Goal: Task Accomplishment & Management: Complete application form

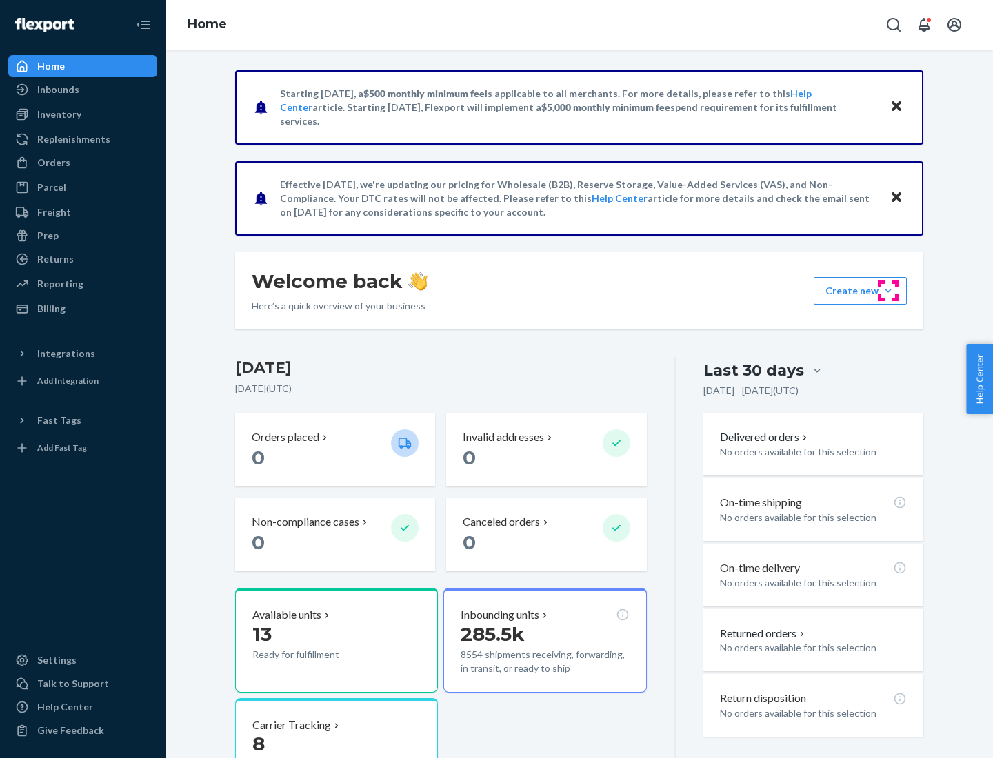
click at [888, 291] on button "Create new Create new inbound Create new order Create new product" at bounding box center [860, 291] width 93 height 28
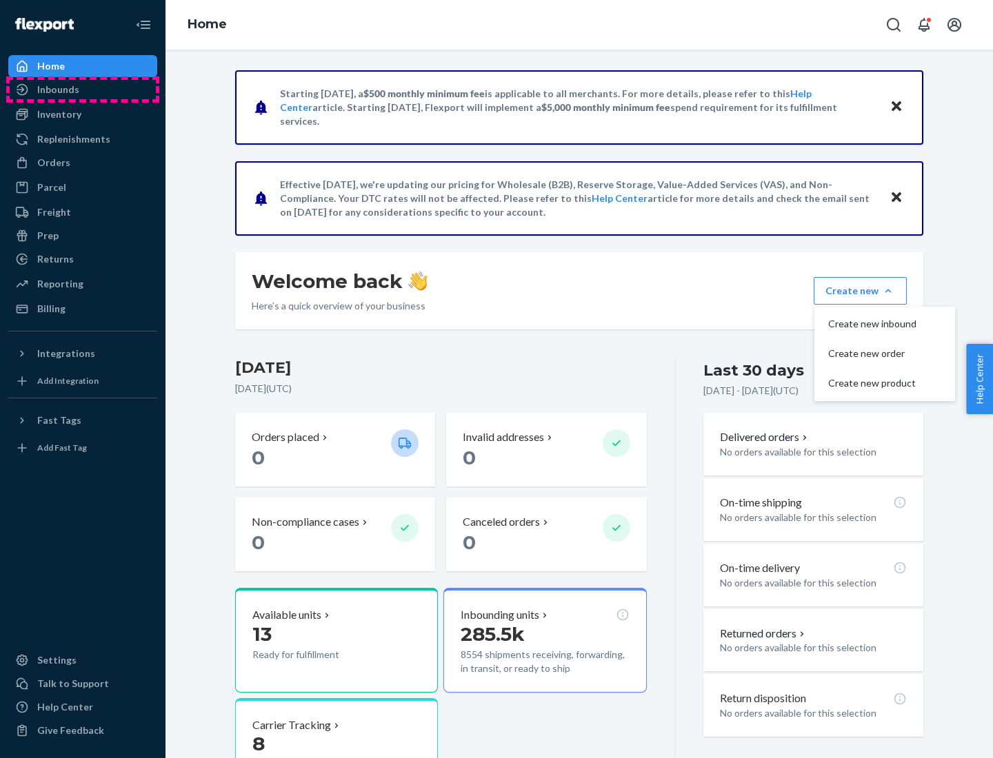
click at [83, 90] on div "Inbounds" at bounding box center [83, 89] width 146 height 19
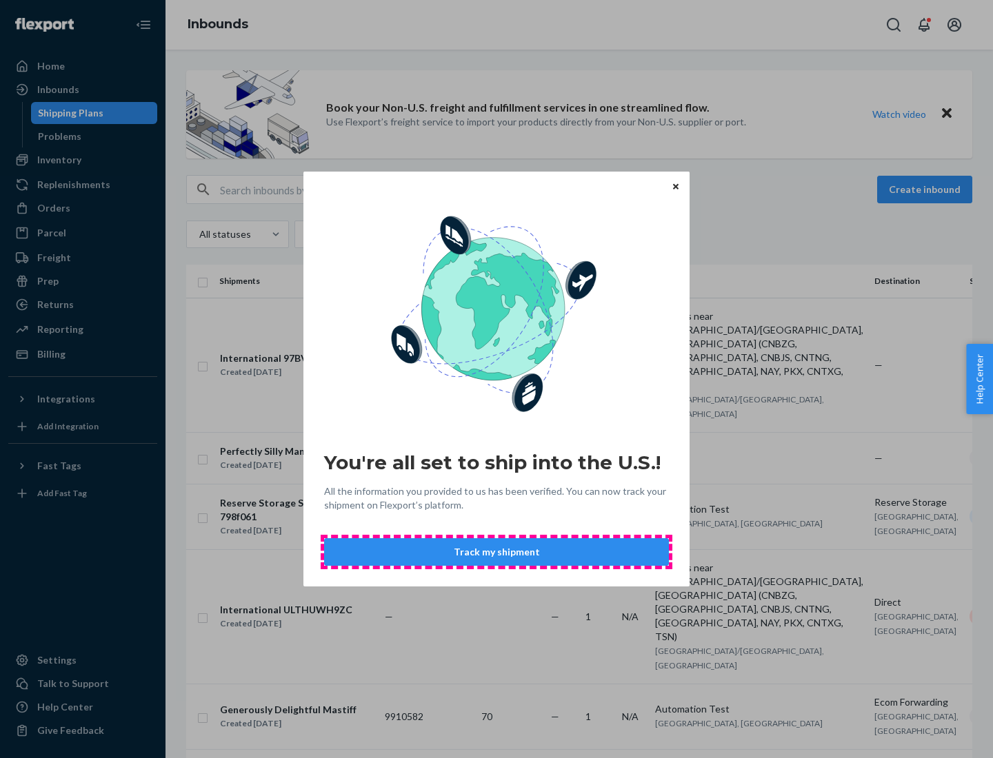
click at [496, 552] on button "Track my shipment" at bounding box center [496, 552] width 345 height 28
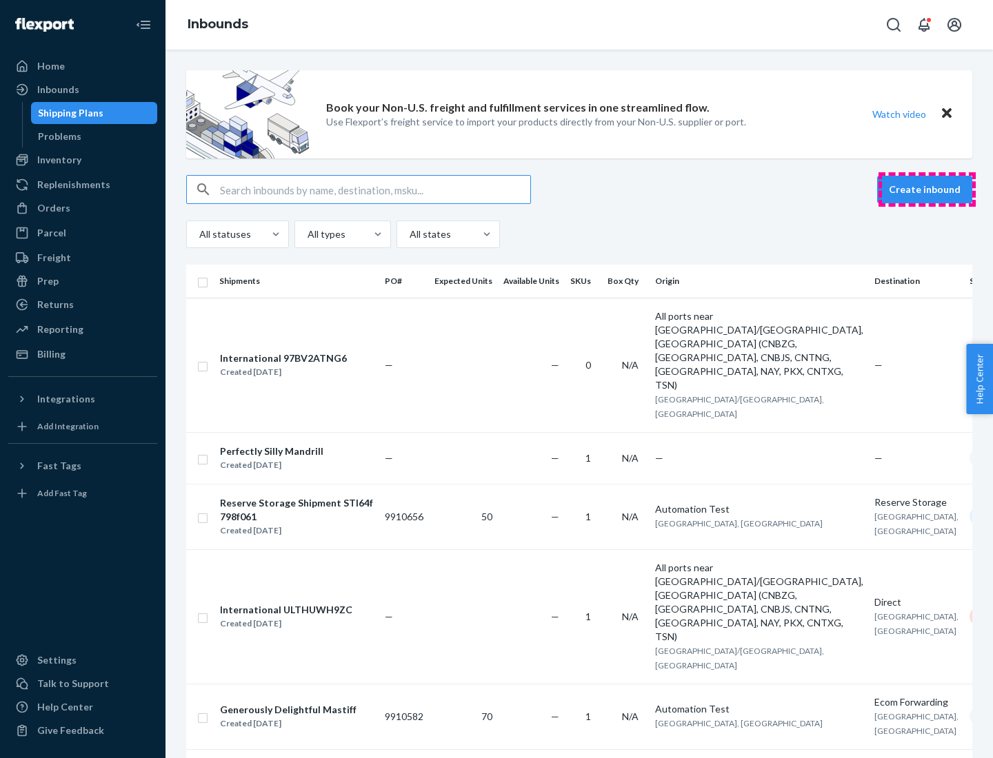
click at [927, 190] on button "Create inbound" at bounding box center [924, 190] width 95 height 28
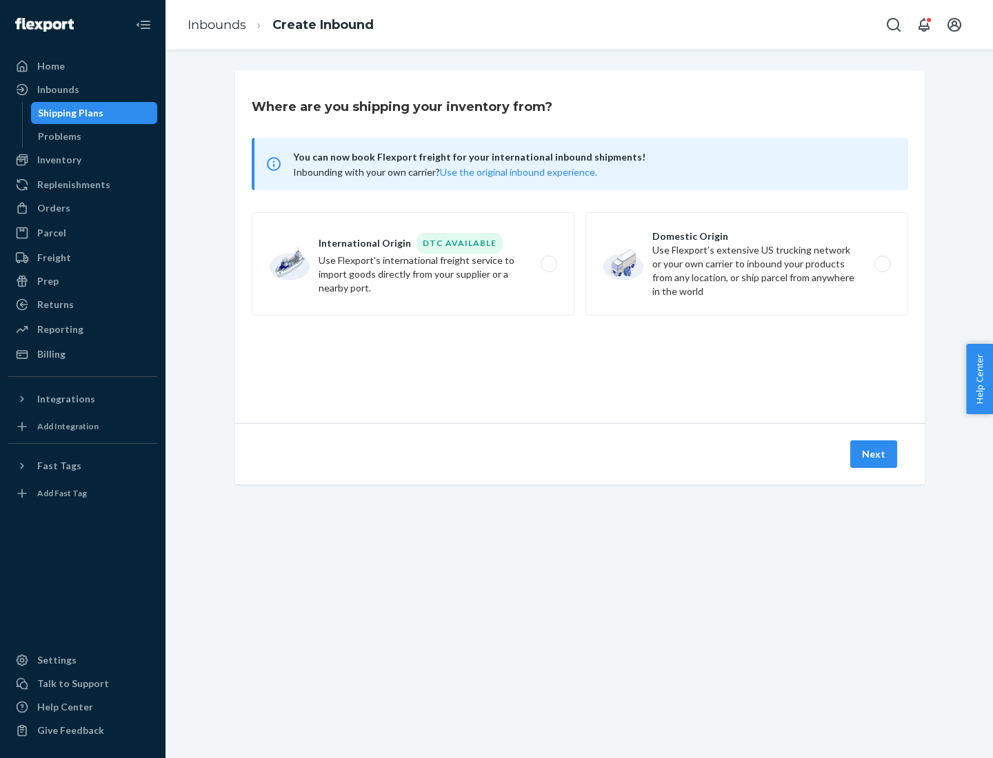
click at [413, 264] on label "International Origin DTC Available Use Flexport's international freight service…" at bounding box center [413, 263] width 323 height 103
click at [548, 264] on input "International Origin DTC Available Use Flexport's international freight service…" at bounding box center [552, 264] width 9 height 9
radio input "true"
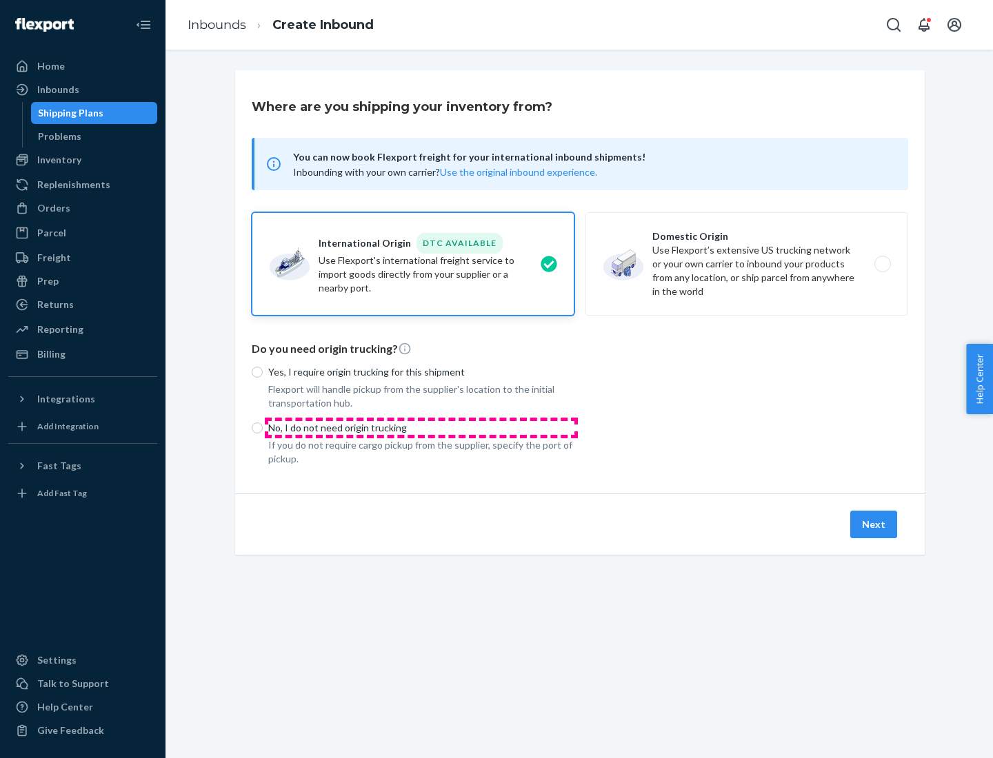
click at [421, 427] on p "No, I do not need origin trucking" at bounding box center [421, 428] width 306 height 14
click at [263, 427] on input "No, I do not need origin trucking" at bounding box center [257, 428] width 11 height 11
radio input "true"
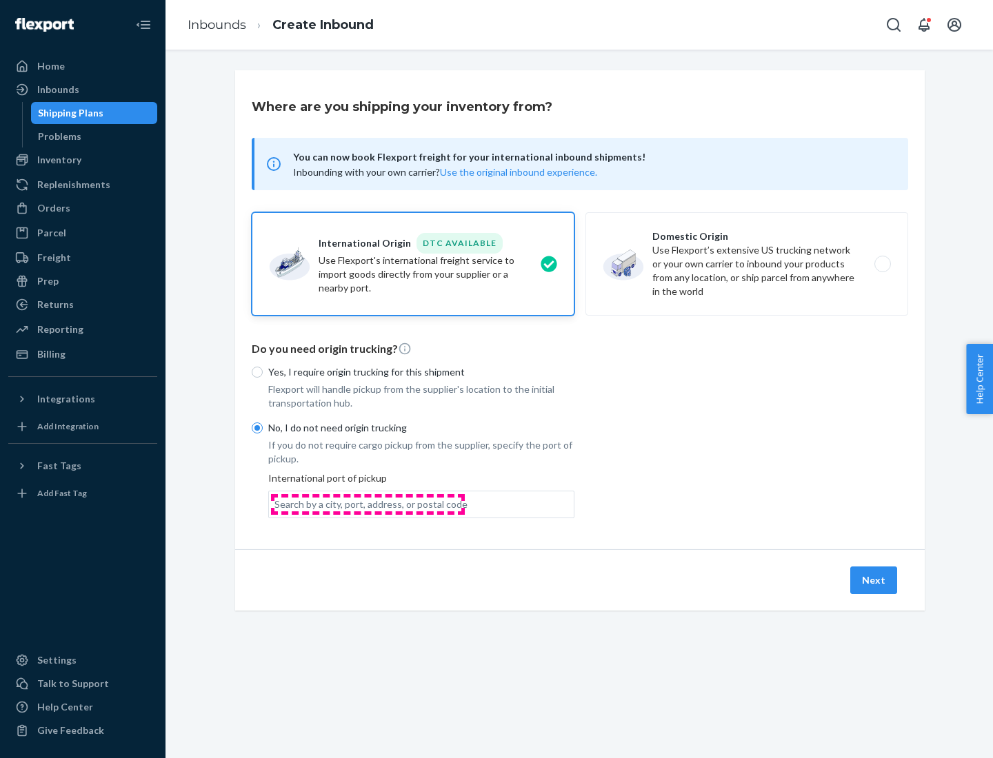
click at [367, 504] on div "Search by a city, port, address, or postal code" at bounding box center [370, 505] width 193 height 14
click at [276, 504] on input "Search by a city, port, address, or postal code" at bounding box center [274, 505] width 1 height 14
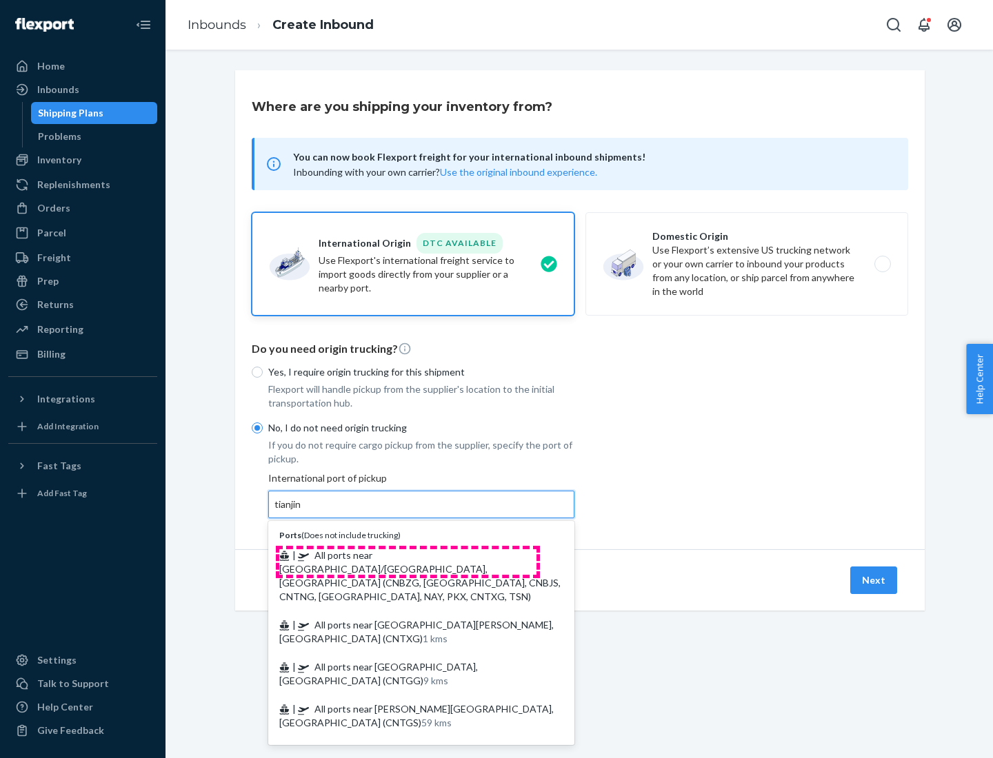
click at [407, 555] on span "| All ports near [GEOGRAPHIC_DATA]/[GEOGRAPHIC_DATA], [GEOGRAPHIC_DATA] (CNBZG,…" at bounding box center [419, 575] width 281 height 53
click at [303, 512] on input "tianjin" at bounding box center [288, 505] width 28 height 14
type input "All ports near [GEOGRAPHIC_DATA]/[GEOGRAPHIC_DATA], [GEOGRAPHIC_DATA] (CNBZG, […"
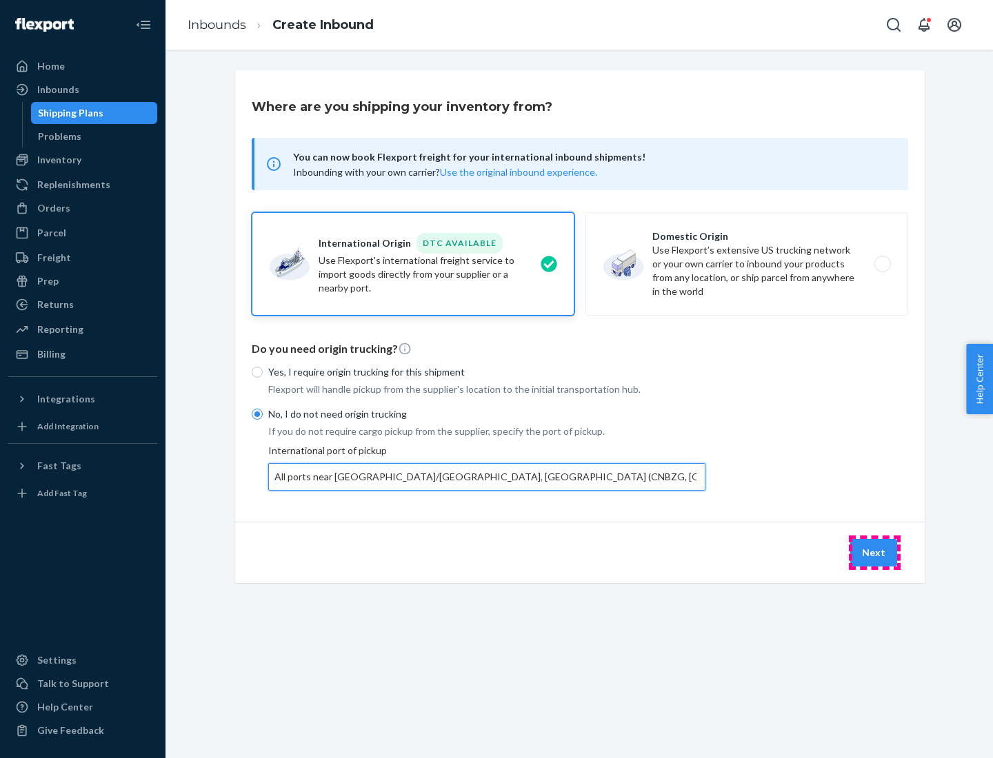
click at [874, 552] on button "Next" at bounding box center [873, 553] width 47 height 28
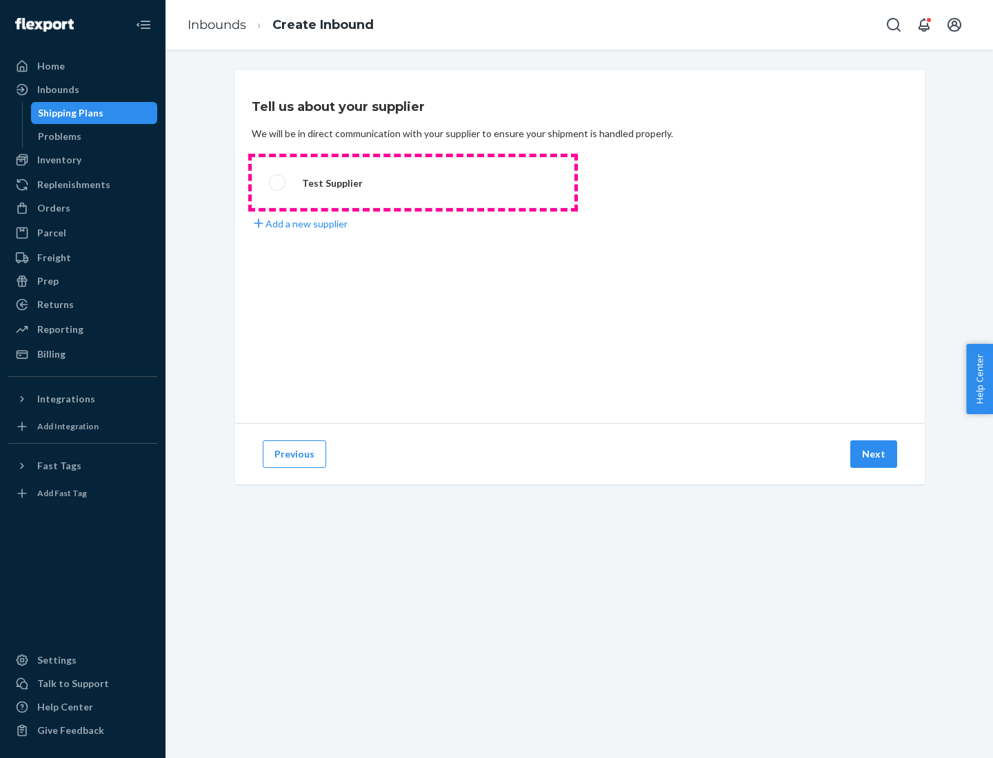
click at [413, 183] on label "Test Supplier" at bounding box center [413, 182] width 323 height 51
click at [278, 183] on input "Test Supplier" at bounding box center [273, 183] width 9 height 9
radio input "true"
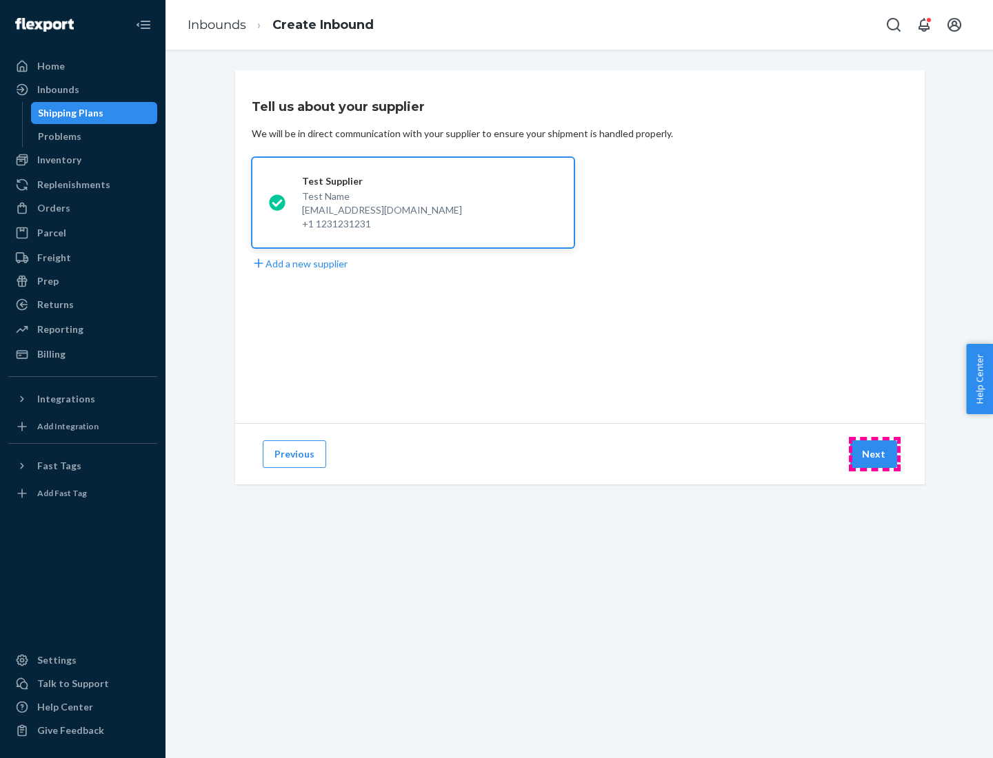
click at [874, 454] on button "Next" at bounding box center [873, 455] width 47 height 28
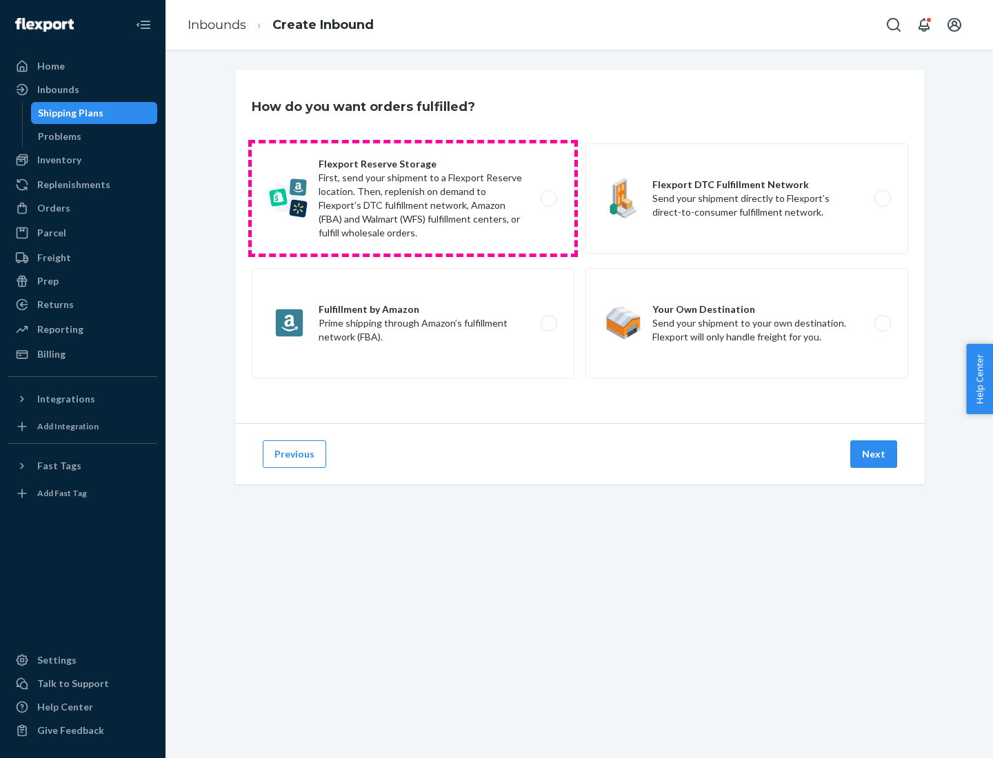
click at [413, 199] on label "Flexport Reserve Storage First, send your shipment to a Flexport Reserve locati…" at bounding box center [413, 198] width 323 height 110
click at [548, 199] on input "Flexport Reserve Storage First, send your shipment to a Flexport Reserve locati…" at bounding box center [552, 198] width 9 height 9
radio input "true"
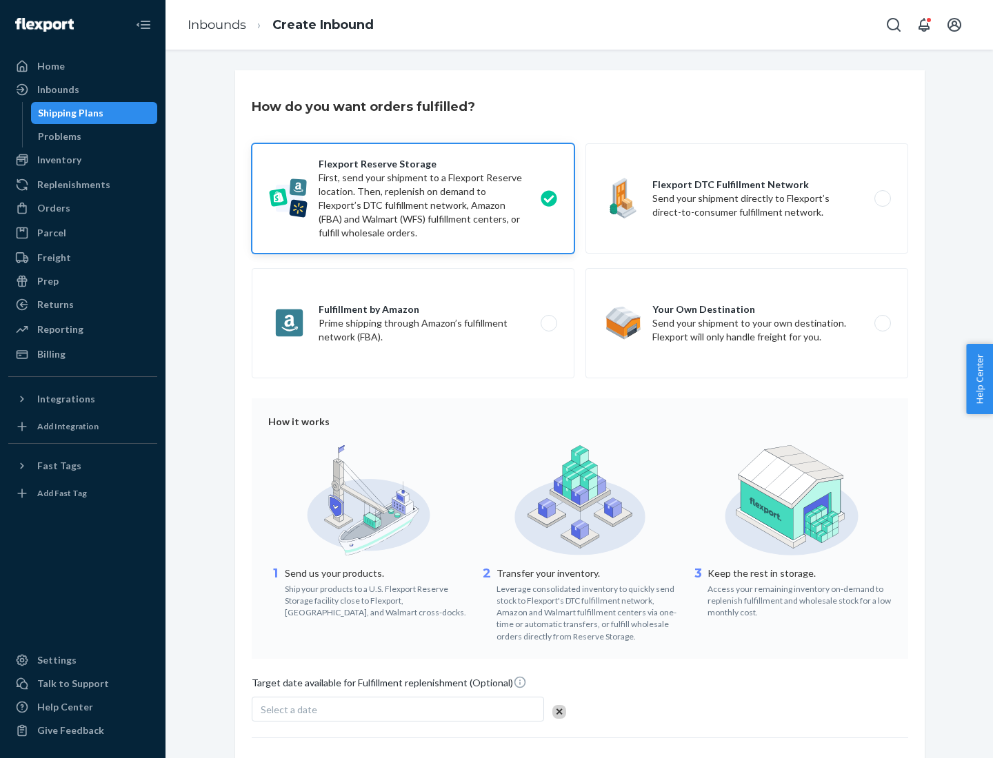
scroll to position [113, 0]
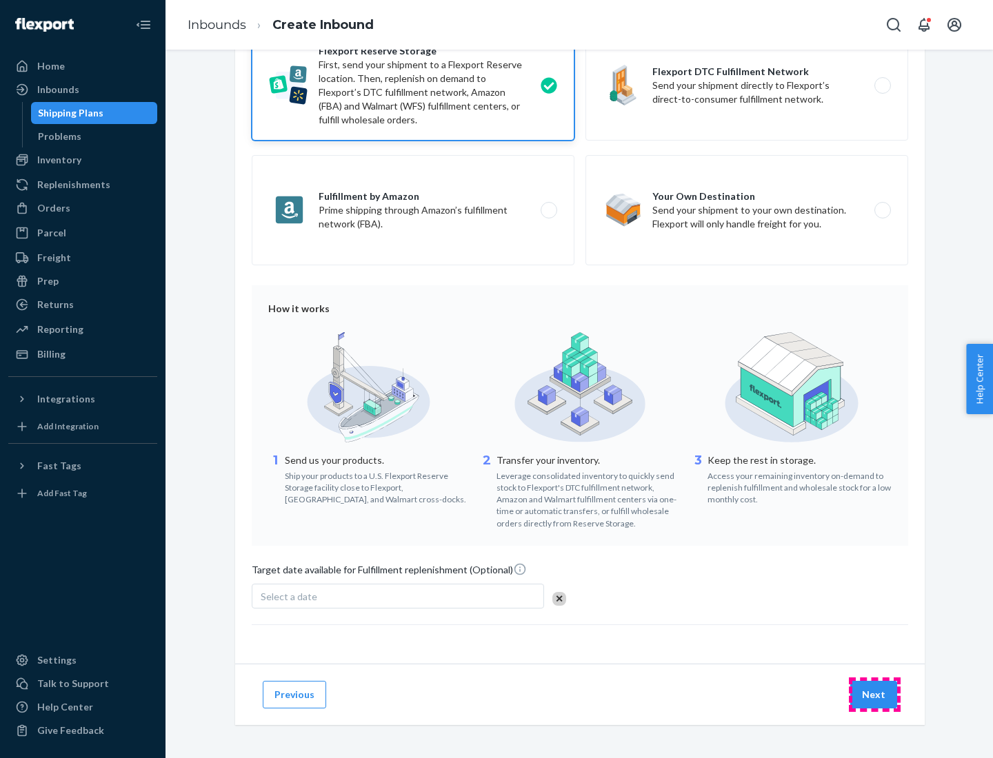
click at [874, 694] on button "Next" at bounding box center [873, 695] width 47 height 28
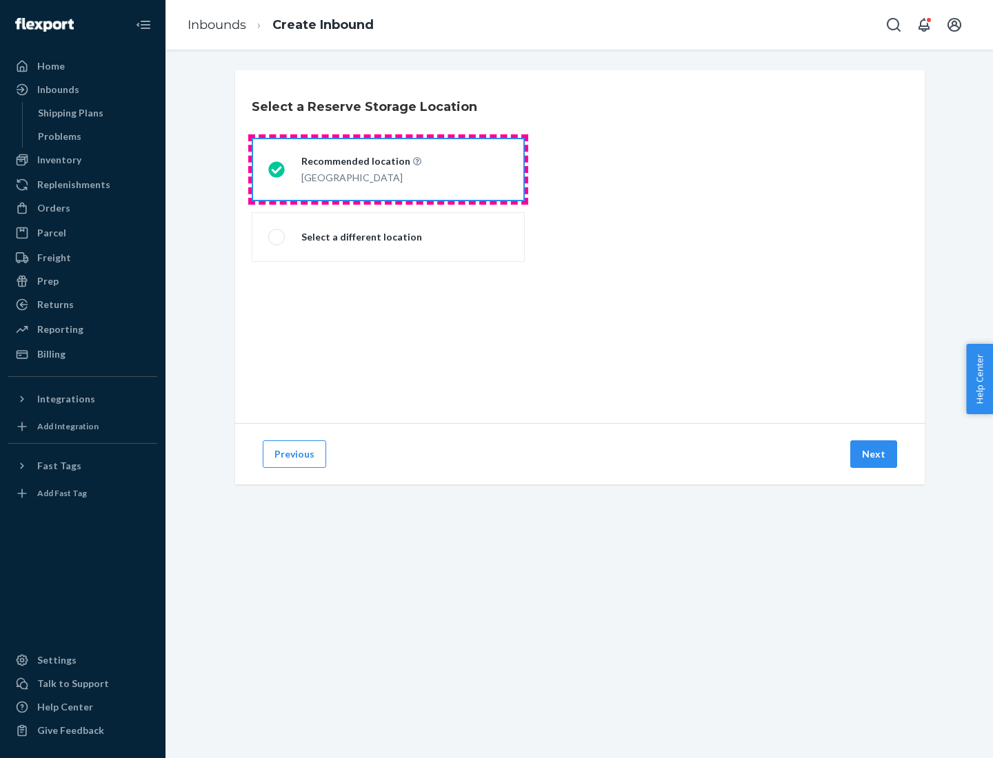
click at [388, 170] on div "[GEOGRAPHIC_DATA]" at bounding box center [361, 176] width 120 height 17
click at [277, 170] on input "Recommended location [GEOGRAPHIC_DATA]" at bounding box center [272, 169] width 9 height 9
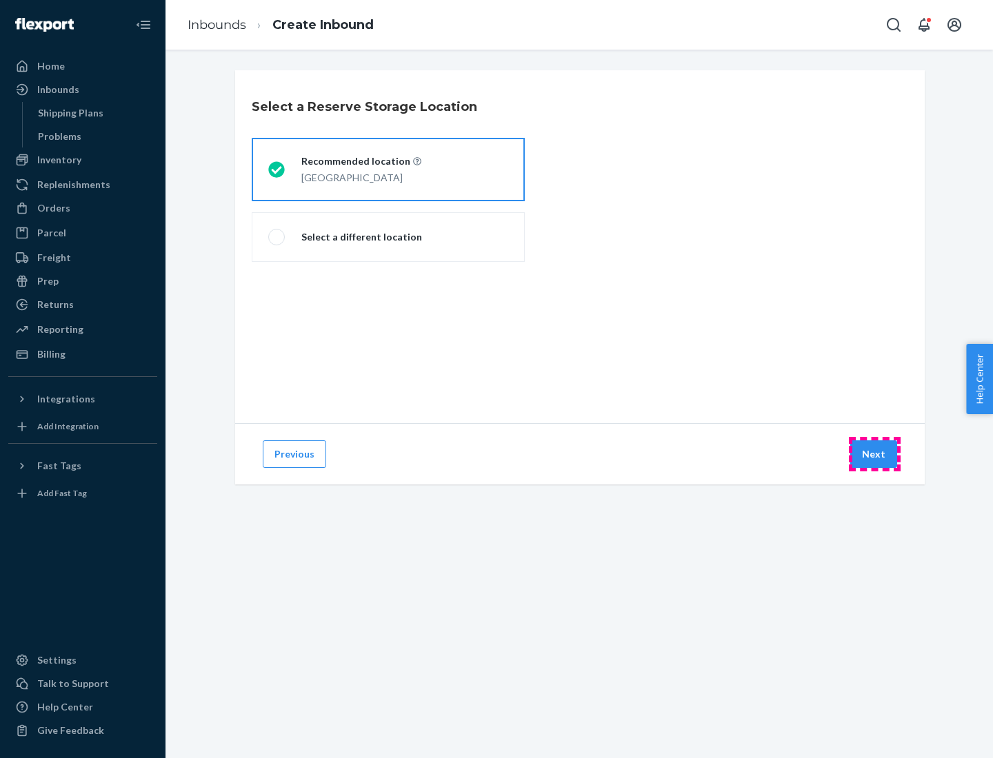
click at [874, 454] on button "Next" at bounding box center [873, 455] width 47 height 28
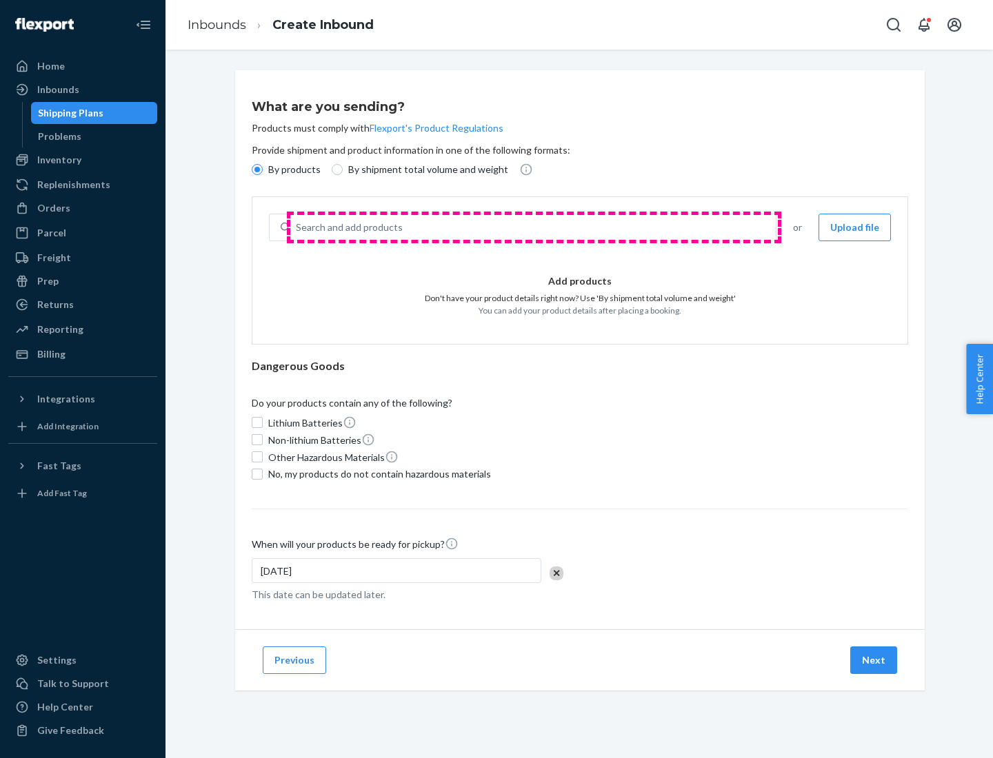
click at [534, 228] on div "Search and add products" at bounding box center [532, 227] width 485 height 25
click at [297, 228] on input "Search and add products" at bounding box center [296, 228] width 1 height 14
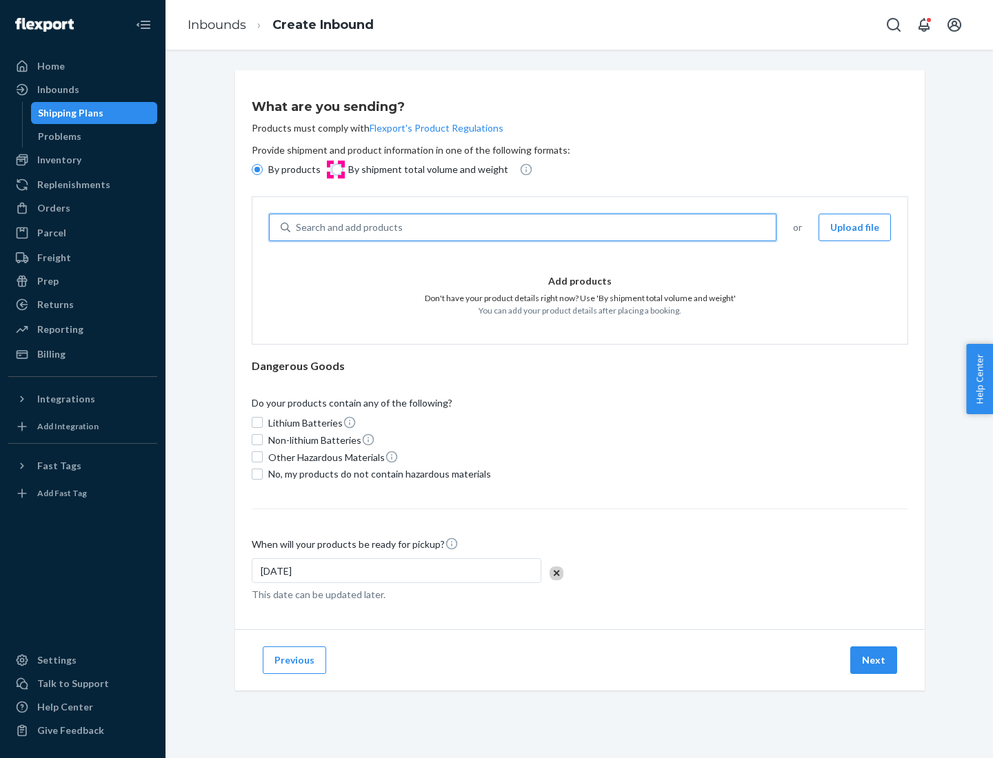
click at [335, 170] on input "By shipment total volume and weight" at bounding box center [337, 169] width 11 height 11
radio input "true"
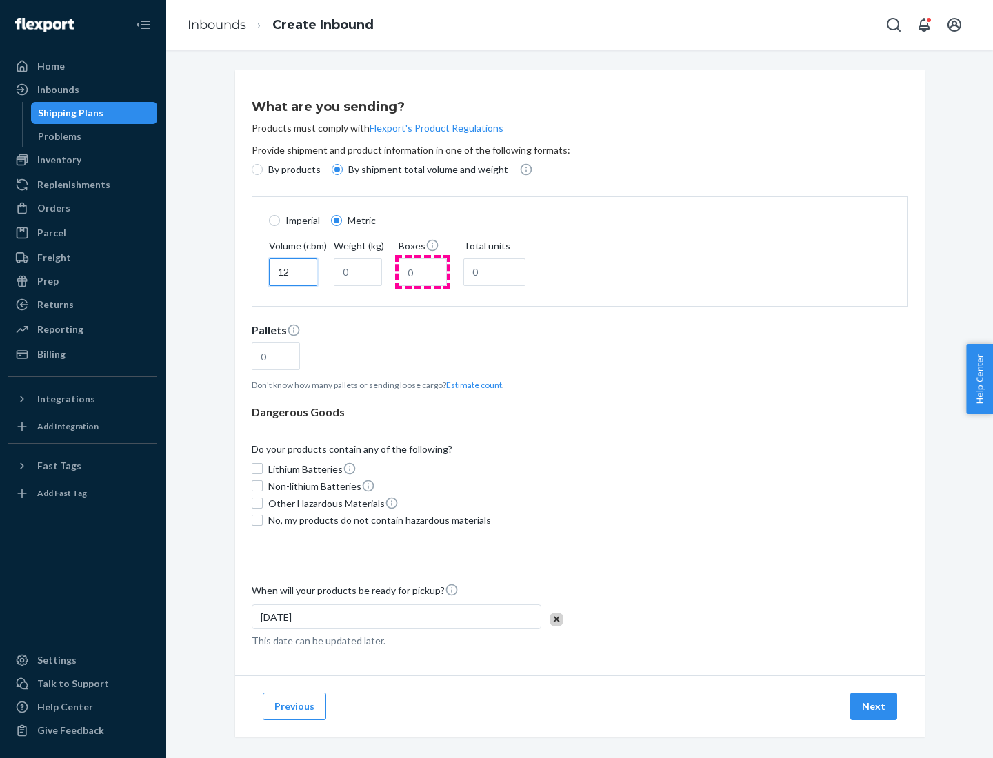
type input "12"
type input "22"
type input "222"
type input "121"
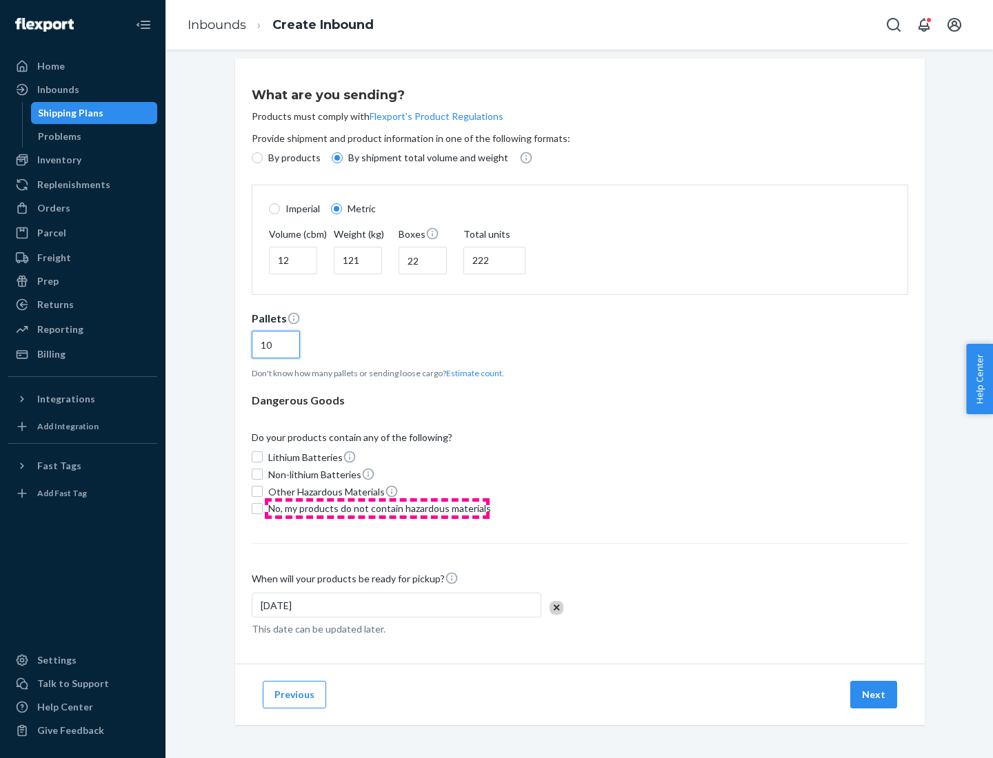
type input "10"
click at [377, 508] on span "No, my products do not contain hazardous materials" at bounding box center [379, 509] width 223 height 14
click at [263, 508] on input "No, my products do not contain hazardous materials" at bounding box center [257, 508] width 11 height 11
checkbox input "true"
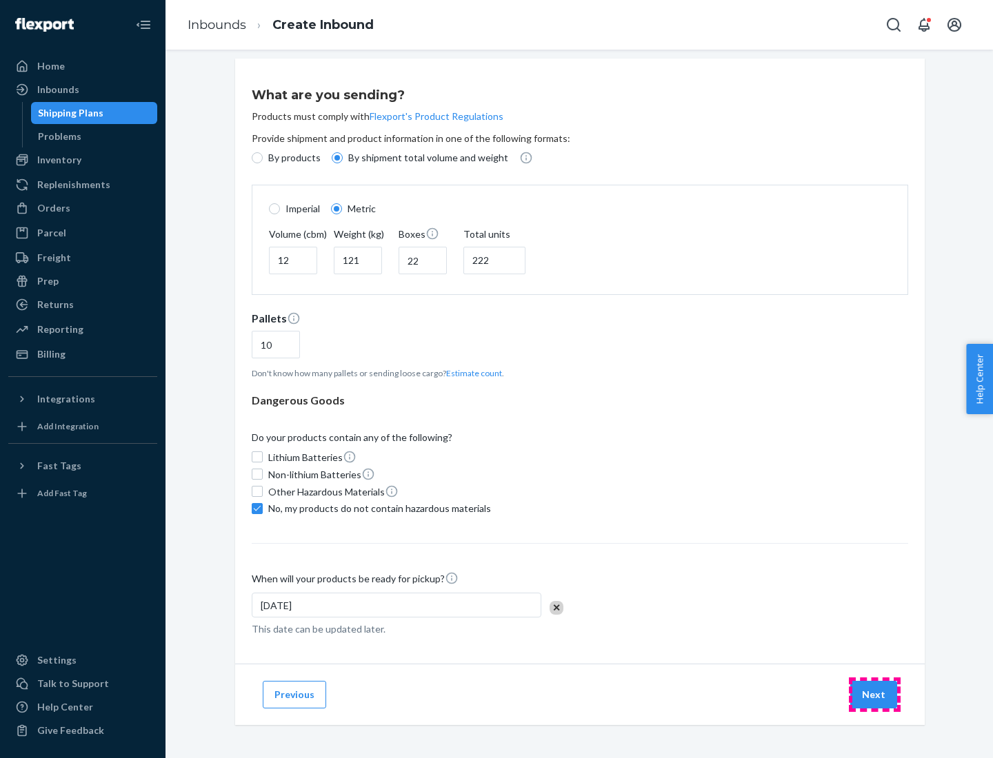
click at [874, 694] on button "Next" at bounding box center [873, 695] width 47 height 28
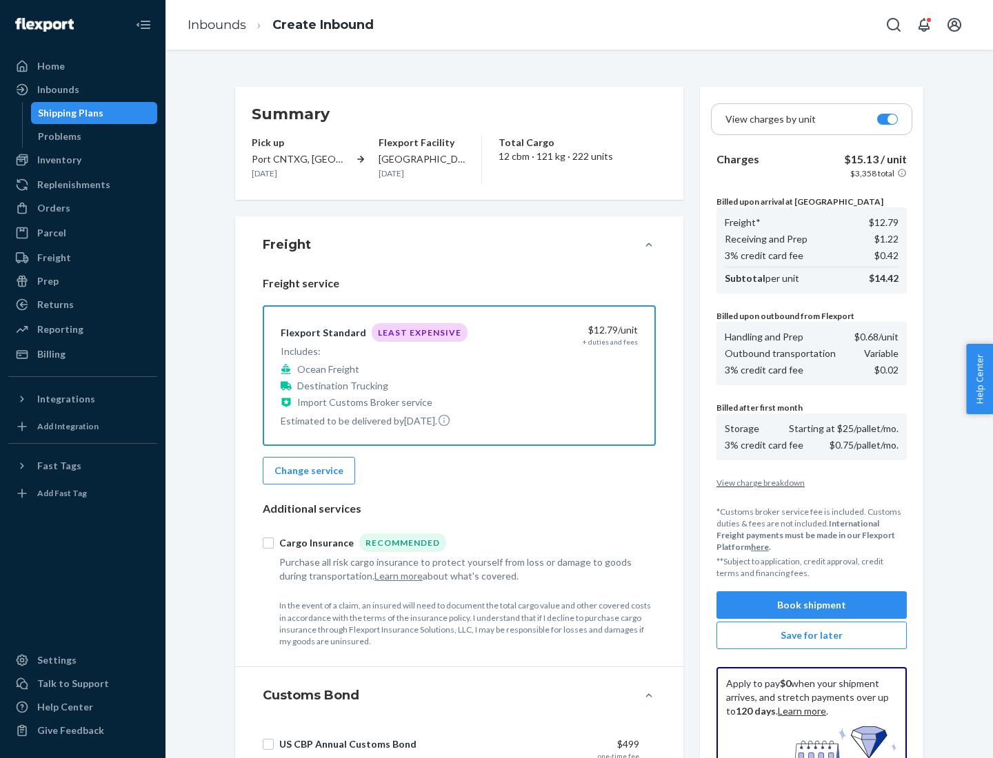
scroll to position [201, 0]
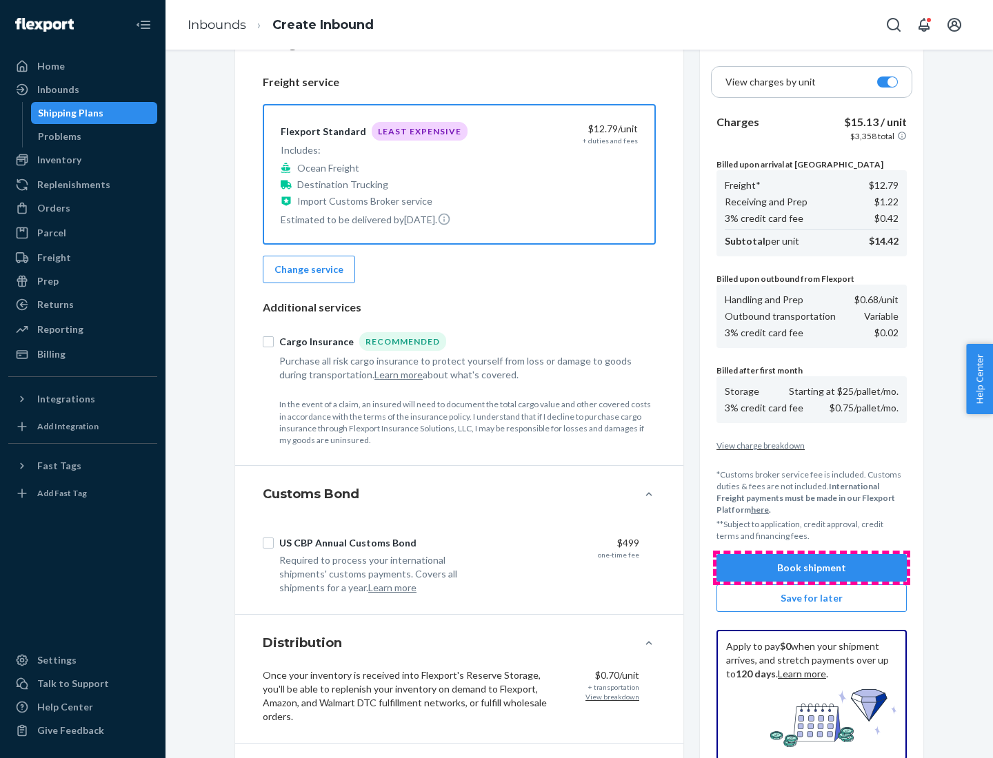
click at [811, 568] on button "Book shipment" at bounding box center [811, 568] width 190 height 28
